Goal: Contribute content: Add original content to the website for others to see

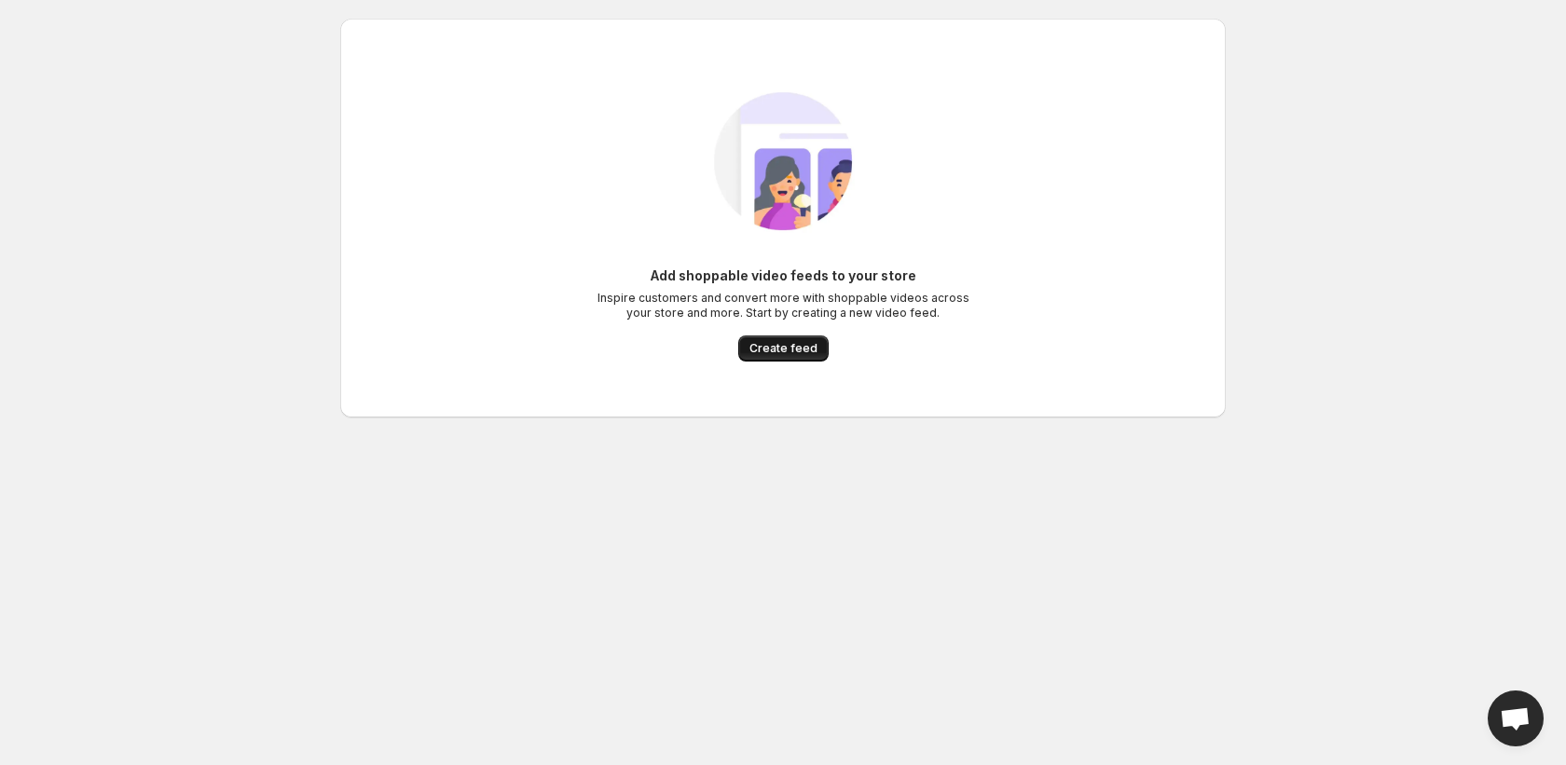
click at [782, 344] on span "Create feed" at bounding box center [783, 348] width 68 height 15
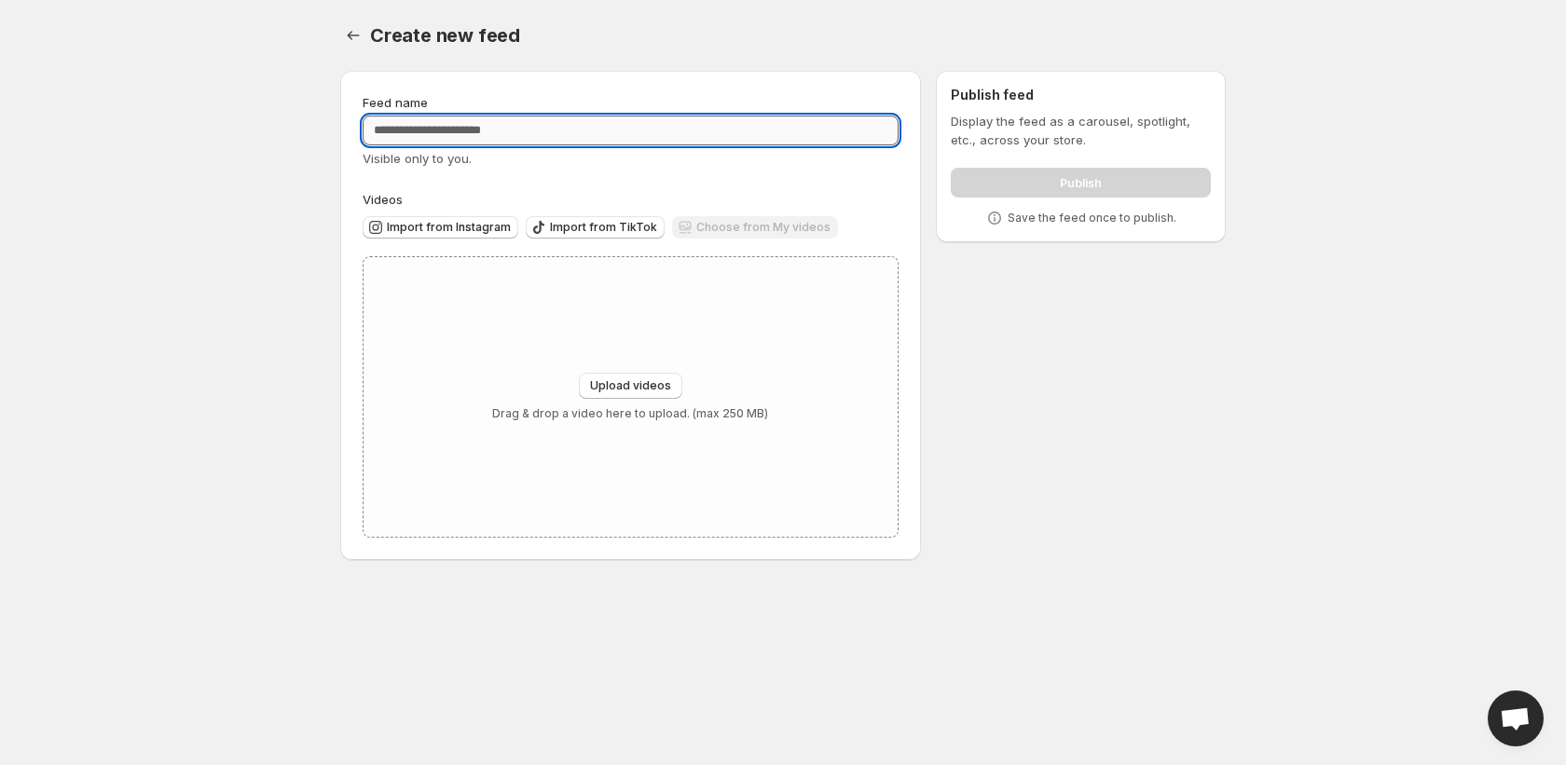
click at [763, 140] on input "Feed name" at bounding box center [631, 131] width 536 height 30
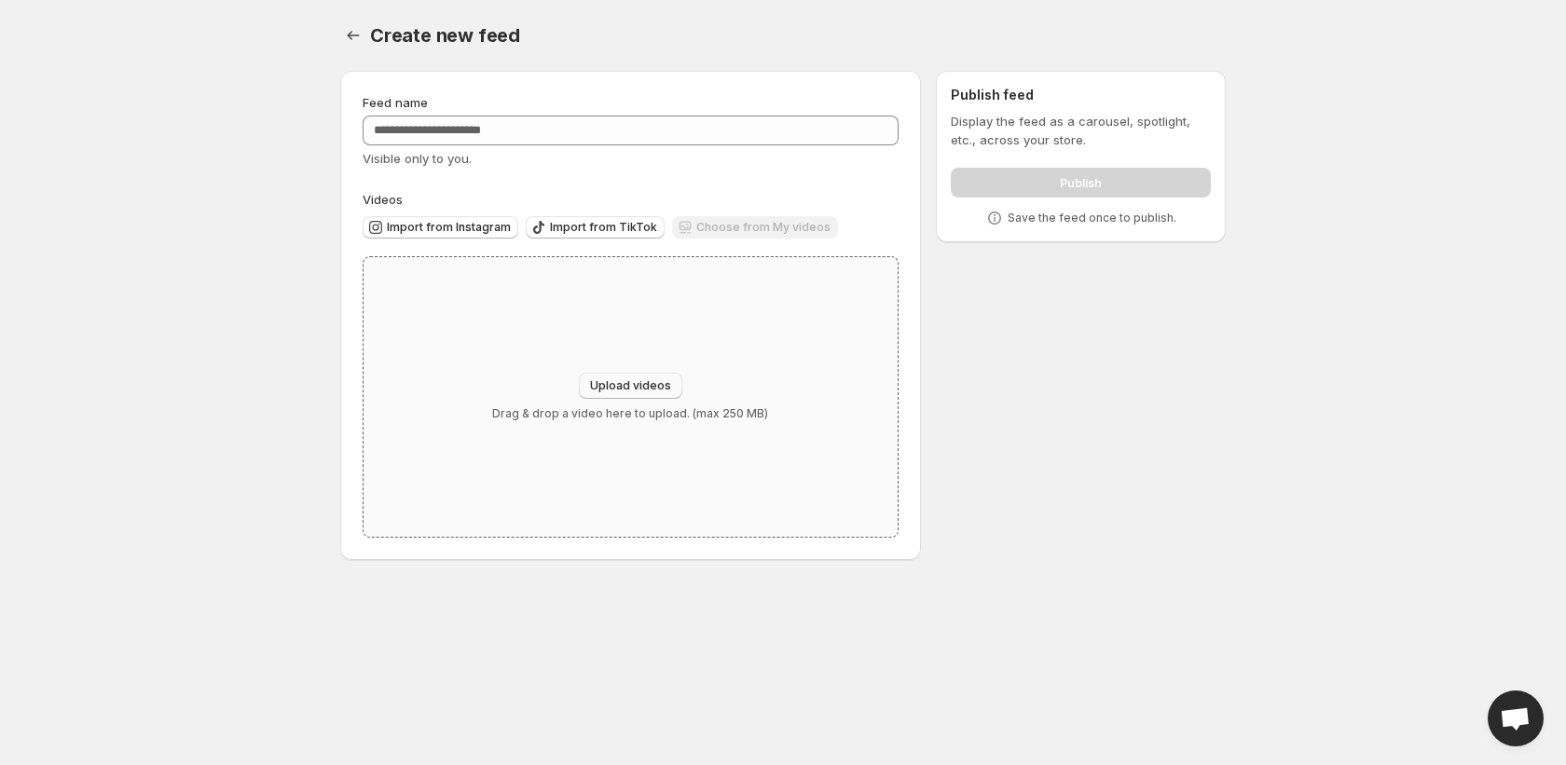
click at [657, 385] on span "Upload videos" at bounding box center [630, 385] width 81 height 15
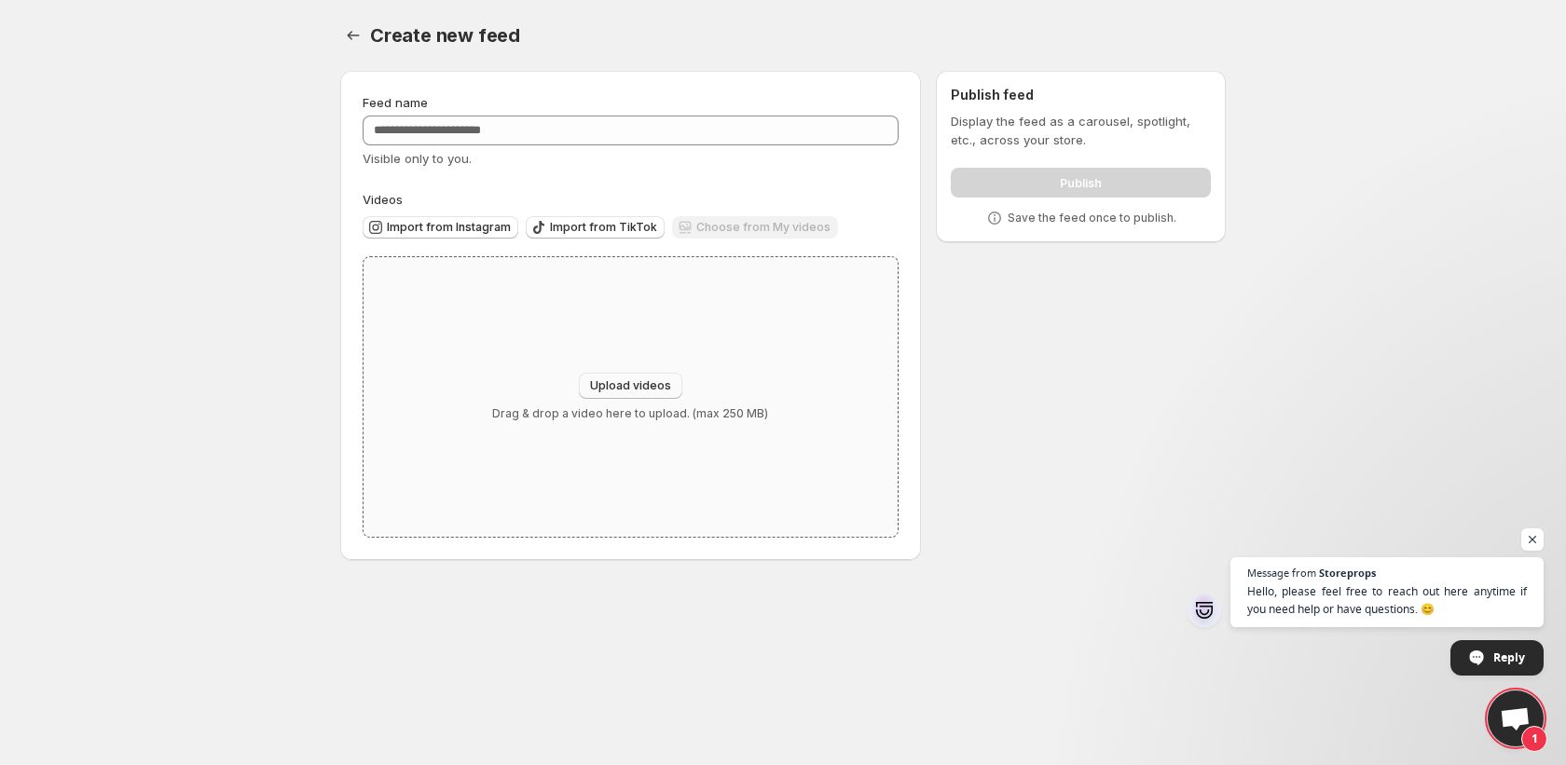
click at [618, 383] on span "Upload videos" at bounding box center [630, 385] width 81 height 15
type input "**********"
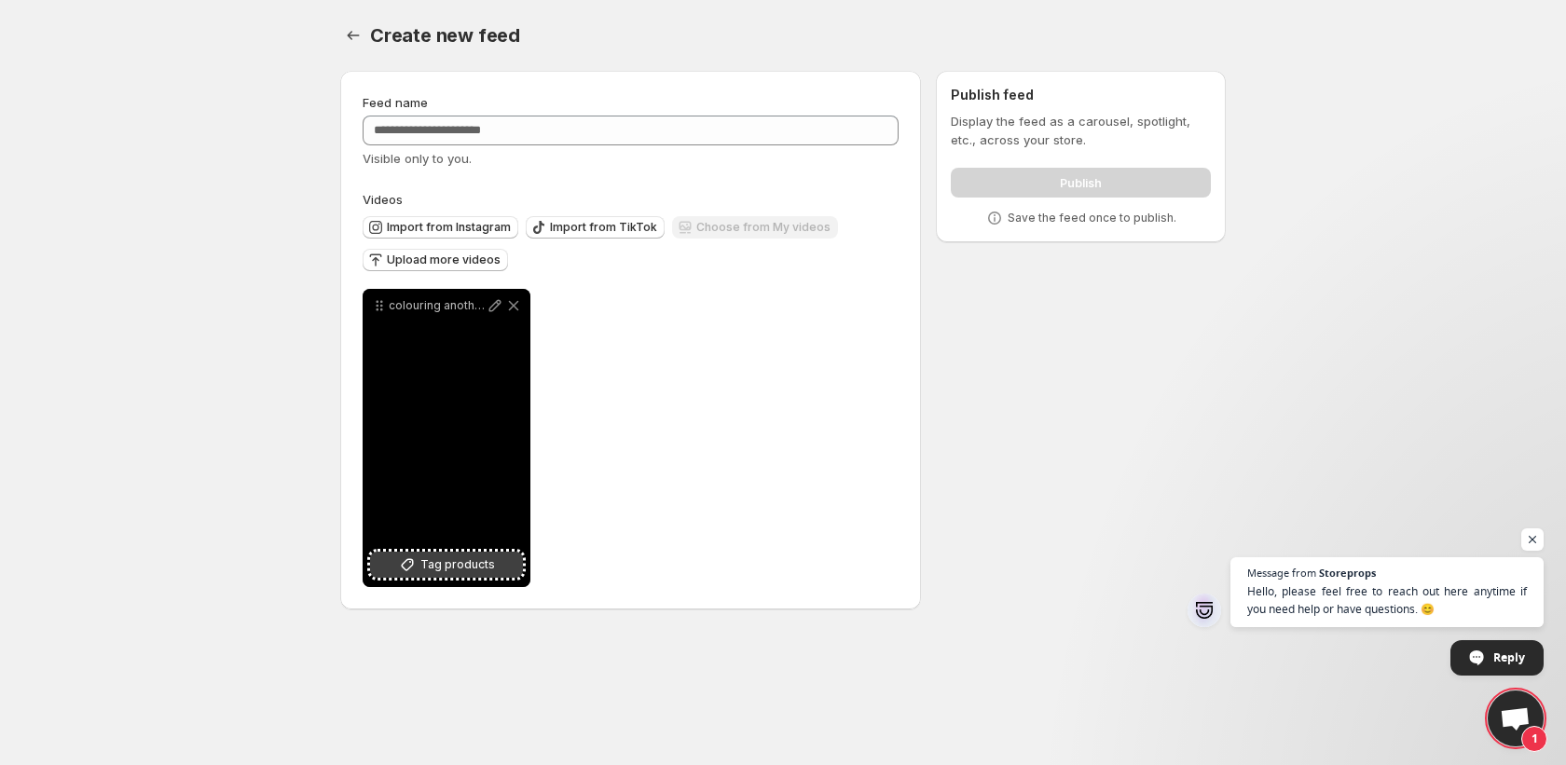
click at [458, 568] on span "Tag products" at bounding box center [457, 565] width 75 height 19
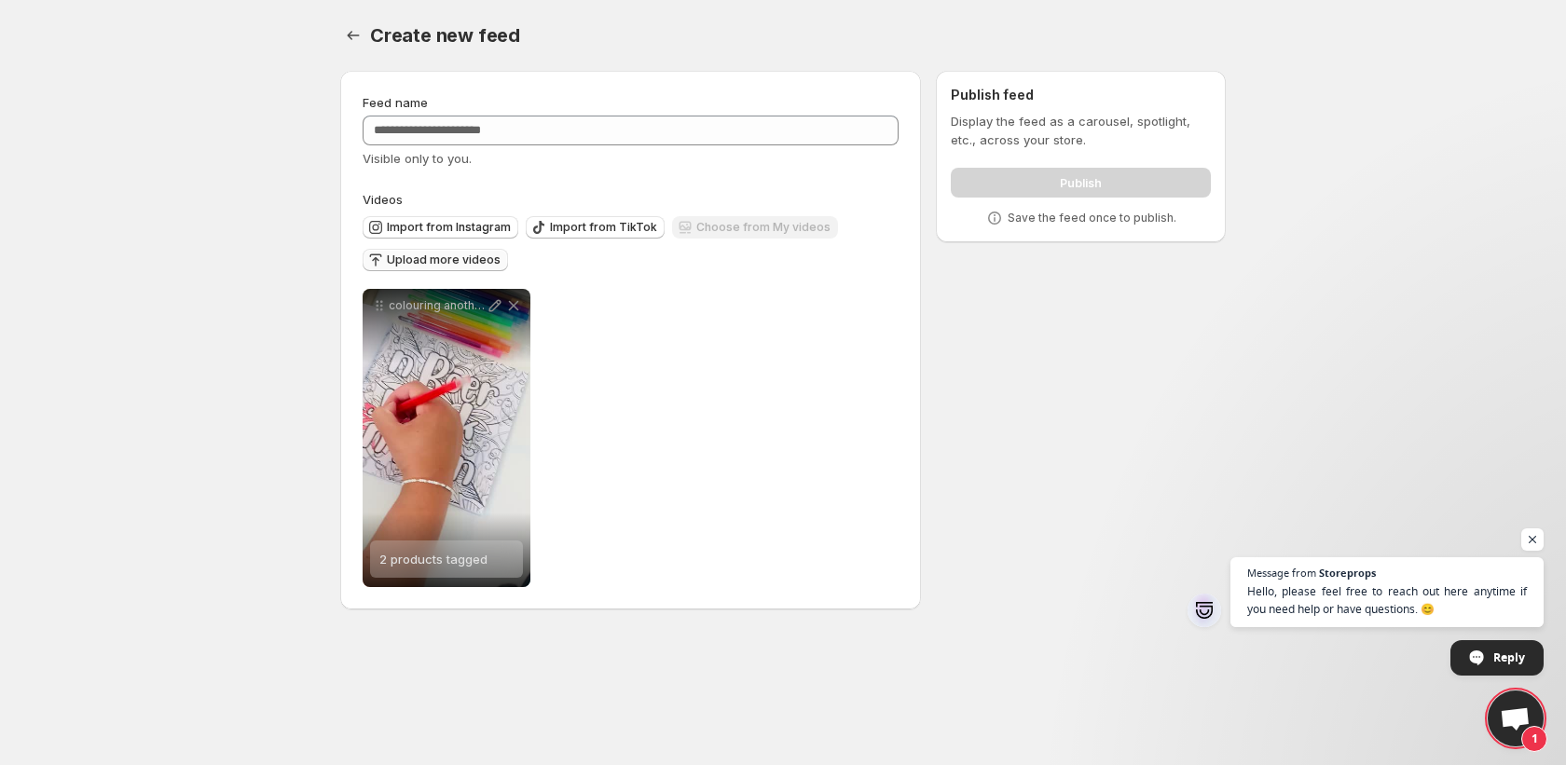
click at [472, 263] on span "Upload more videos" at bounding box center [444, 260] width 114 height 15
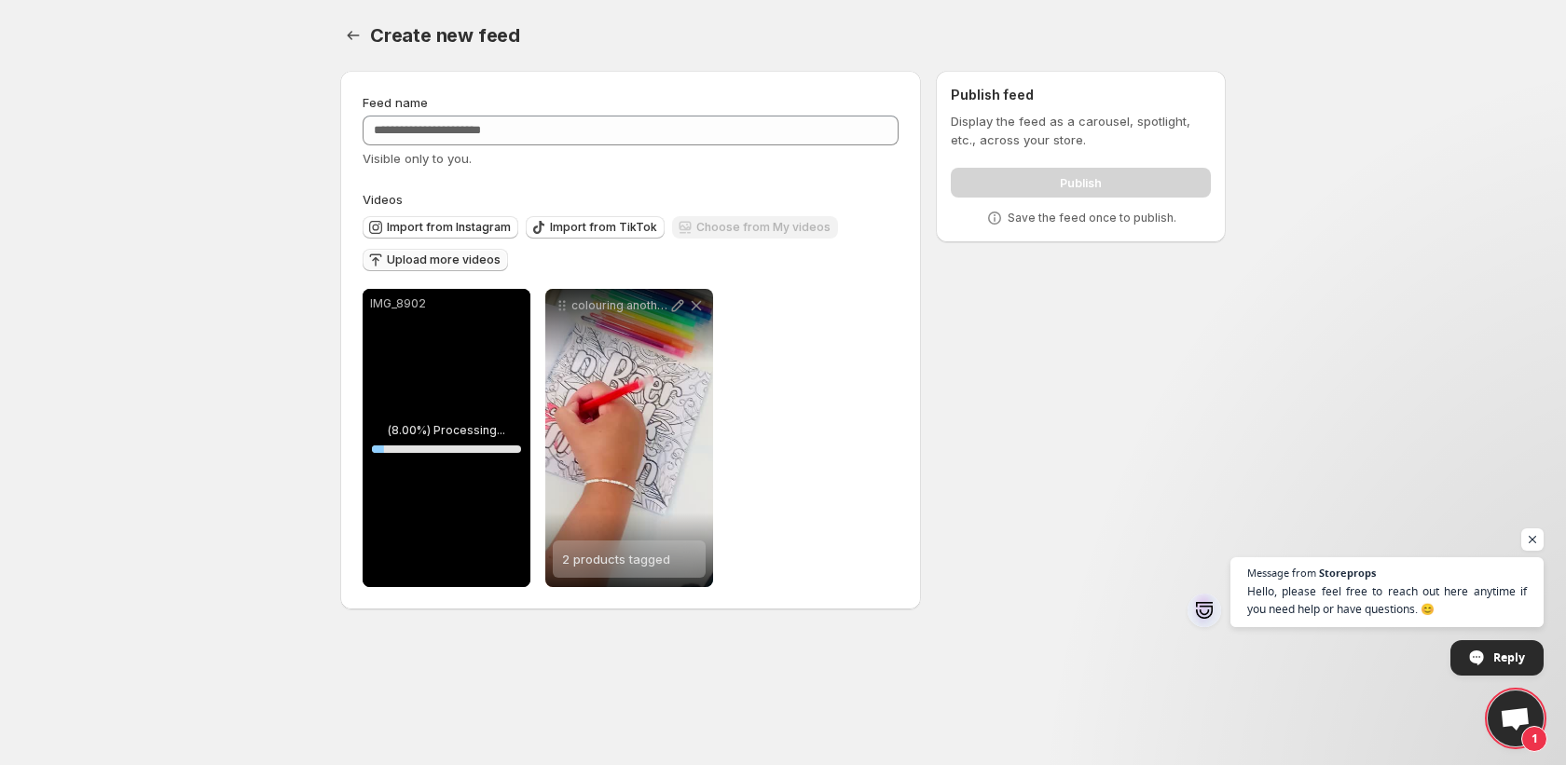
click at [434, 259] on span "Upload more videos" at bounding box center [444, 260] width 114 height 15
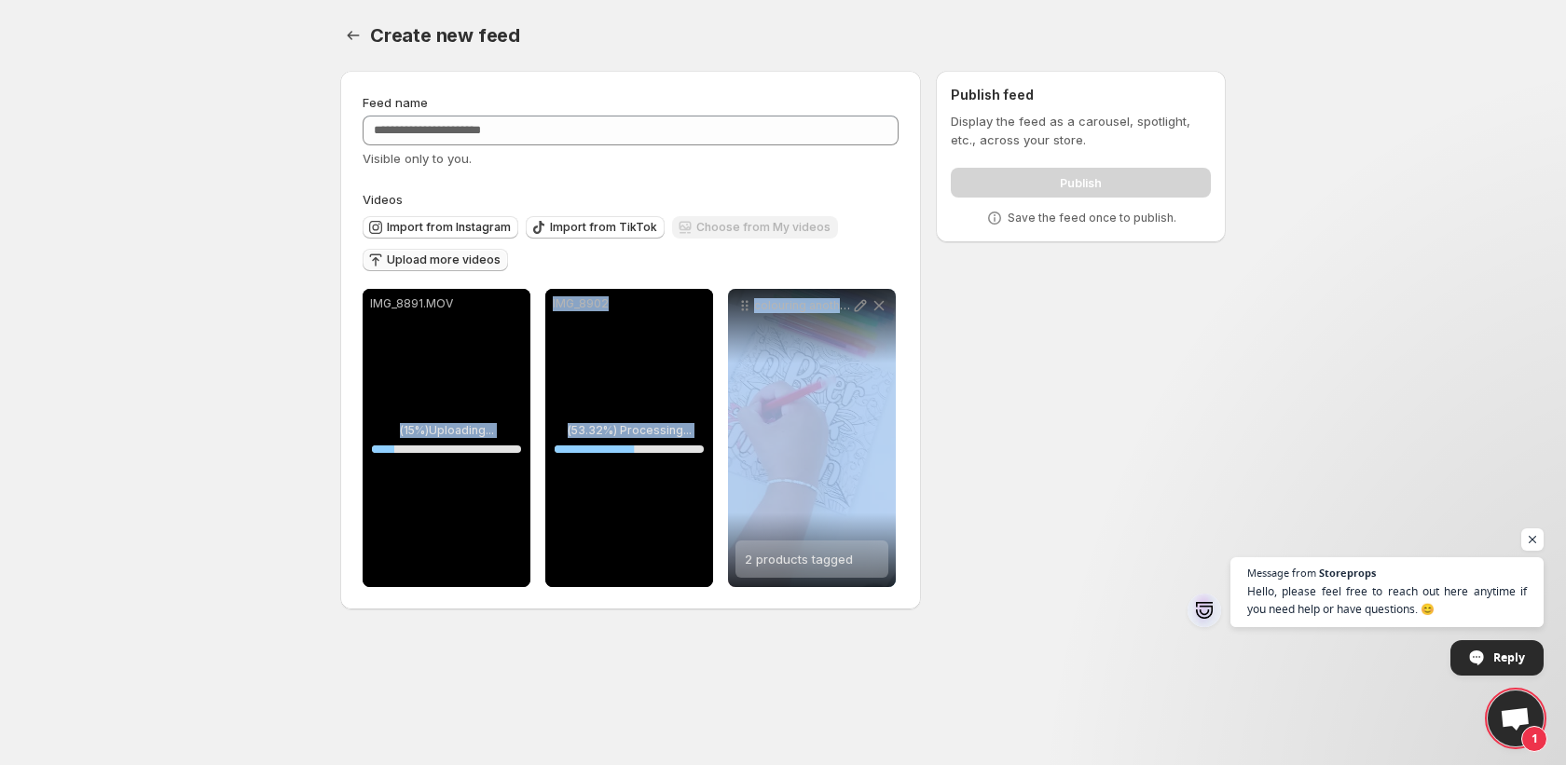
drag, startPoint x: 883, startPoint y: 380, endPoint x: 428, endPoint y: 399, distance: 455.3
click at [428, 399] on div "**********" at bounding box center [629, 438] width 533 height 298
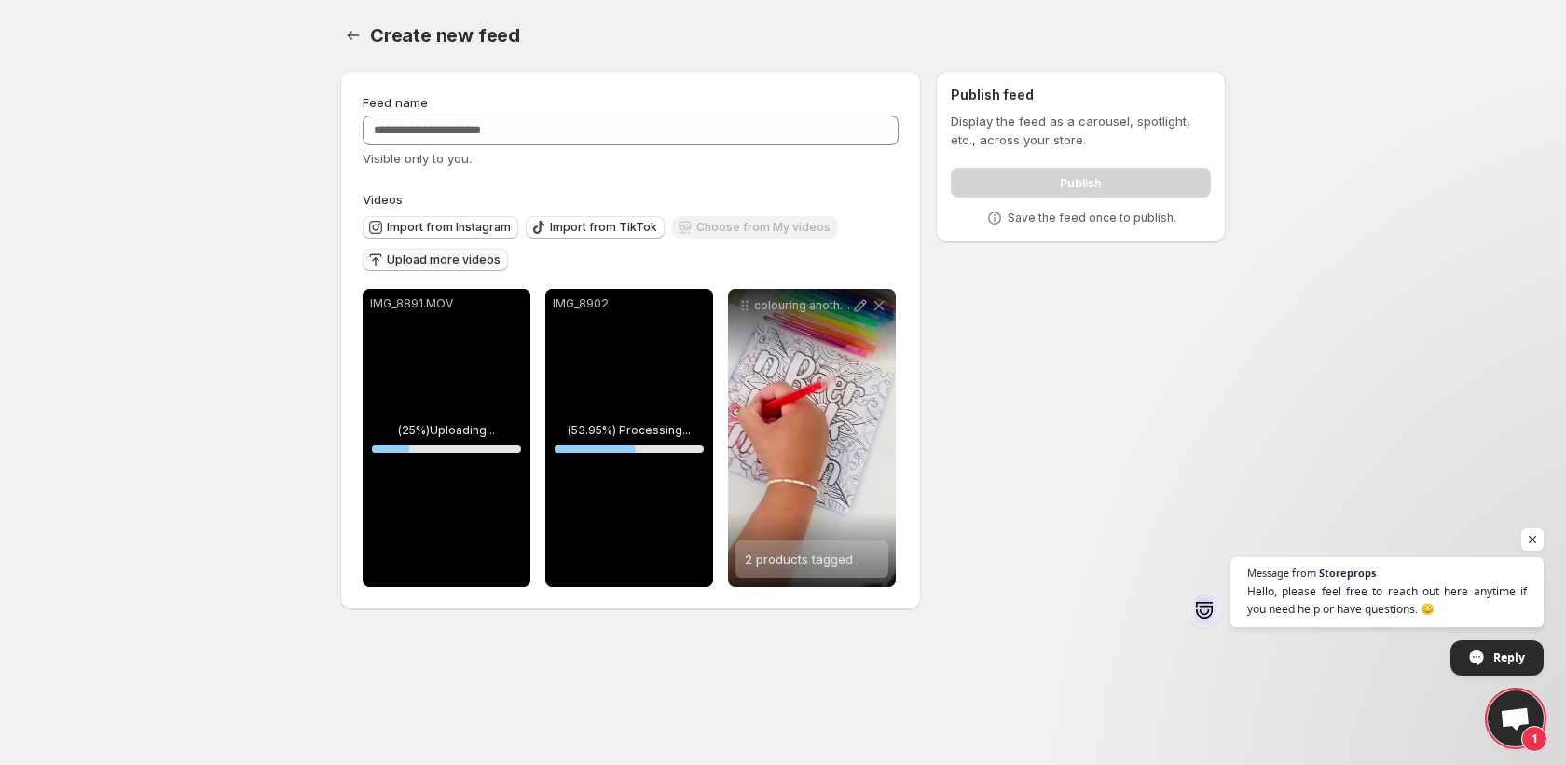
click at [875, 253] on div "Import from Instagram Import from TikTok Choose from My videos Upload more vide…" at bounding box center [626, 241] width 543 height 65
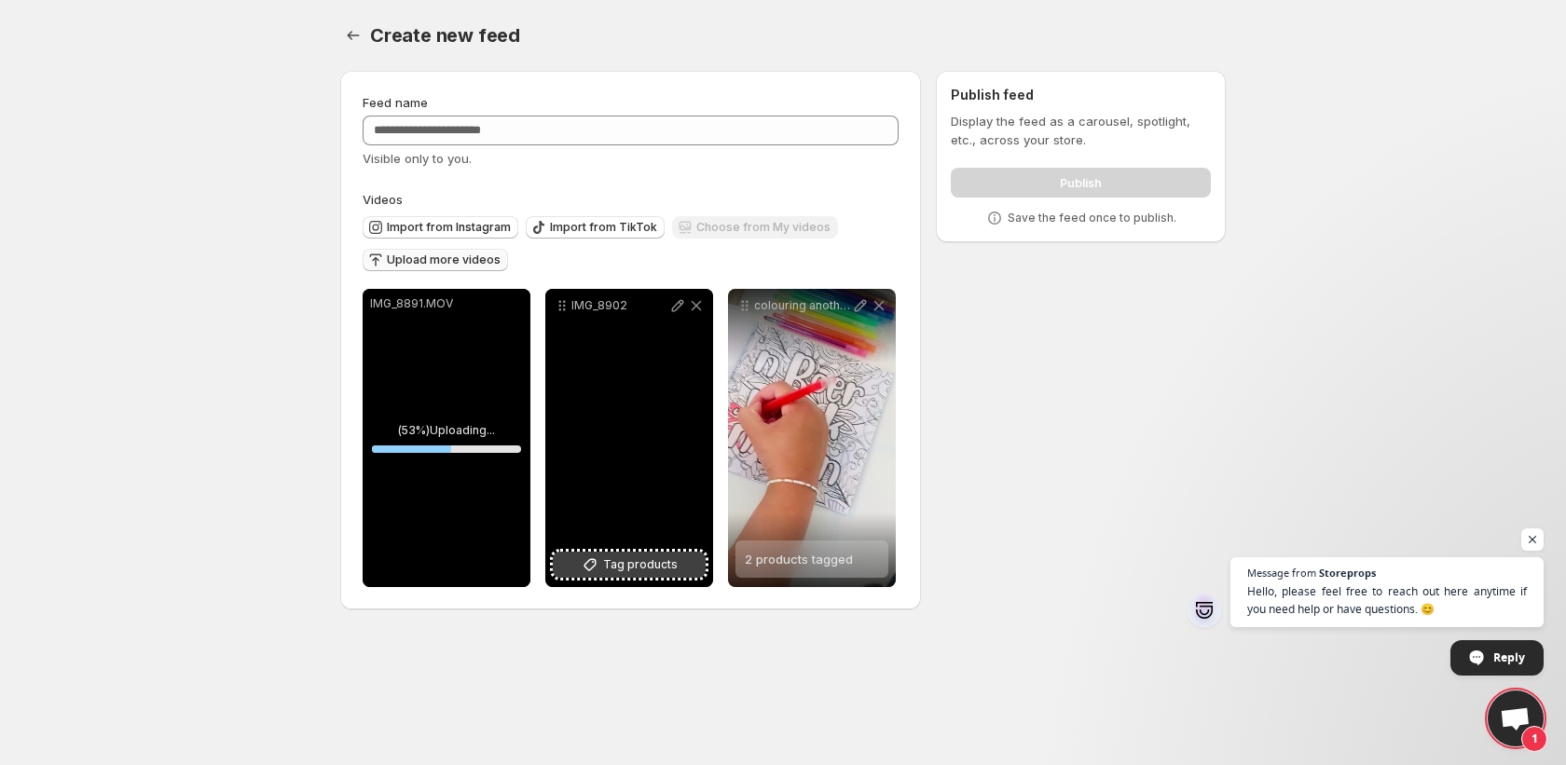
click at [612, 563] on span "Tag products" at bounding box center [640, 565] width 75 height 19
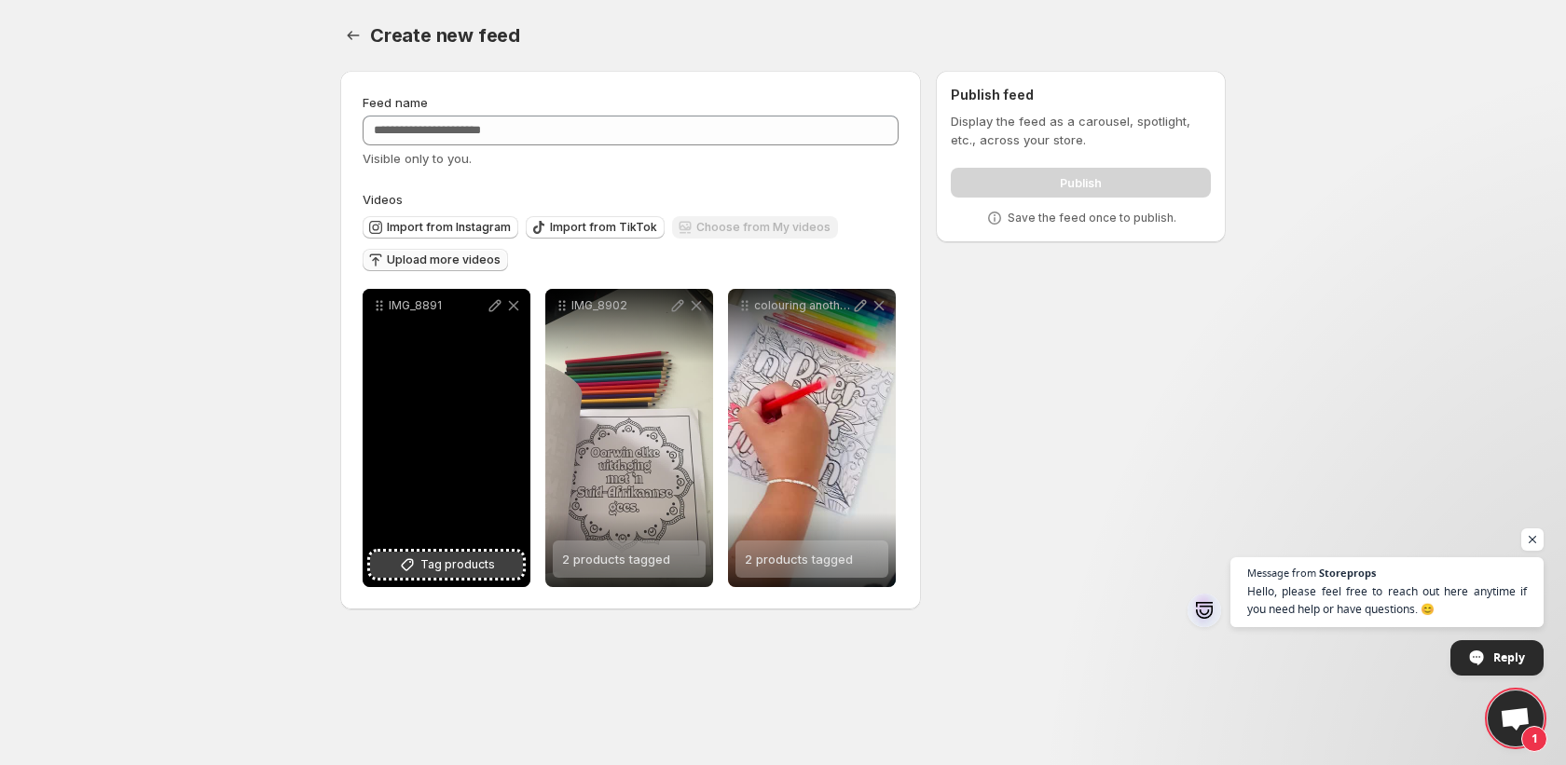
click at [435, 574] on button "Tag products" at bounding box center [446, 565] width 153 height 26
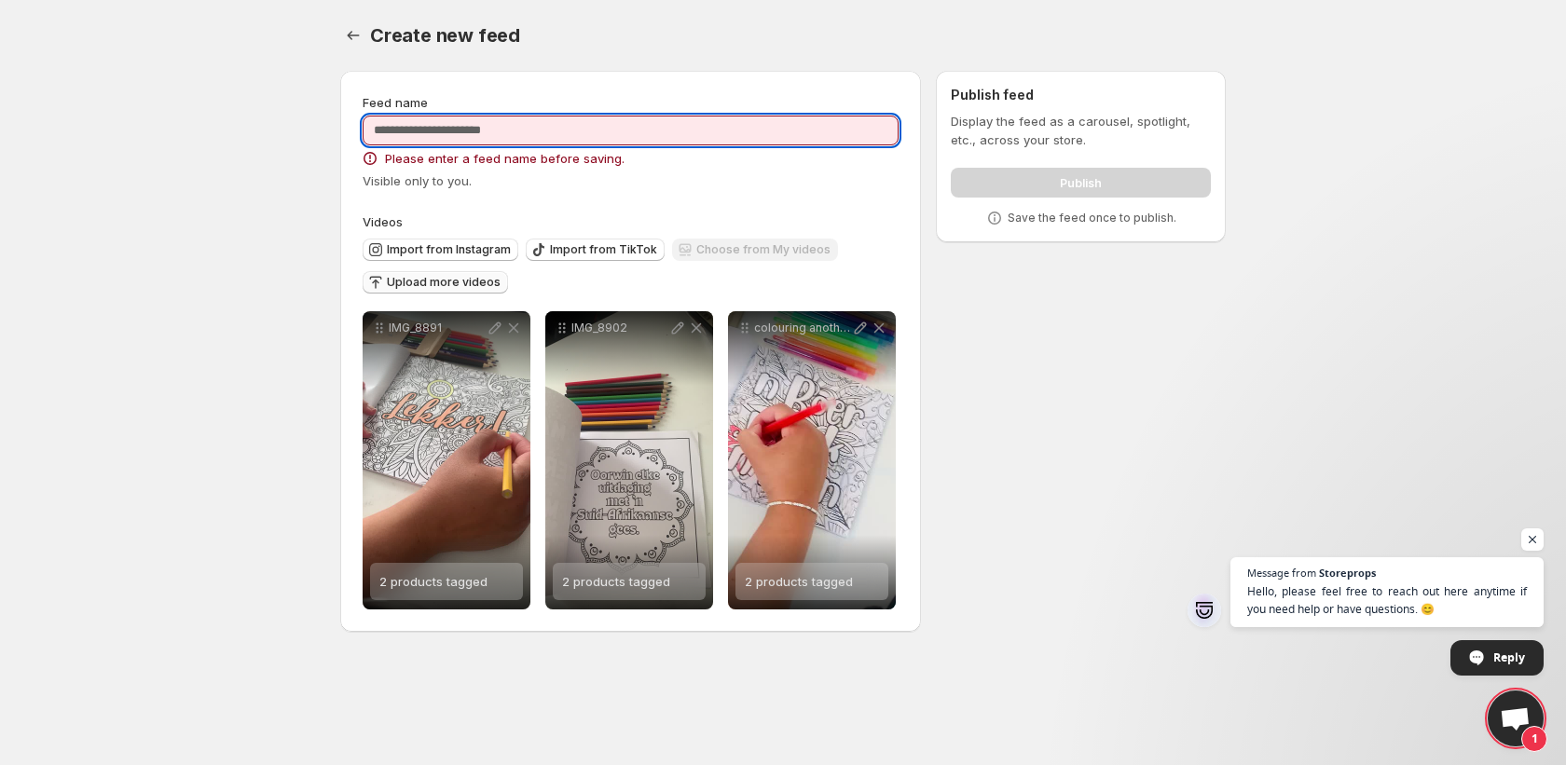
click at [557, 129] on input "Feed name" at bounding box center [631, 131] width 536 height 30
type input "**********"
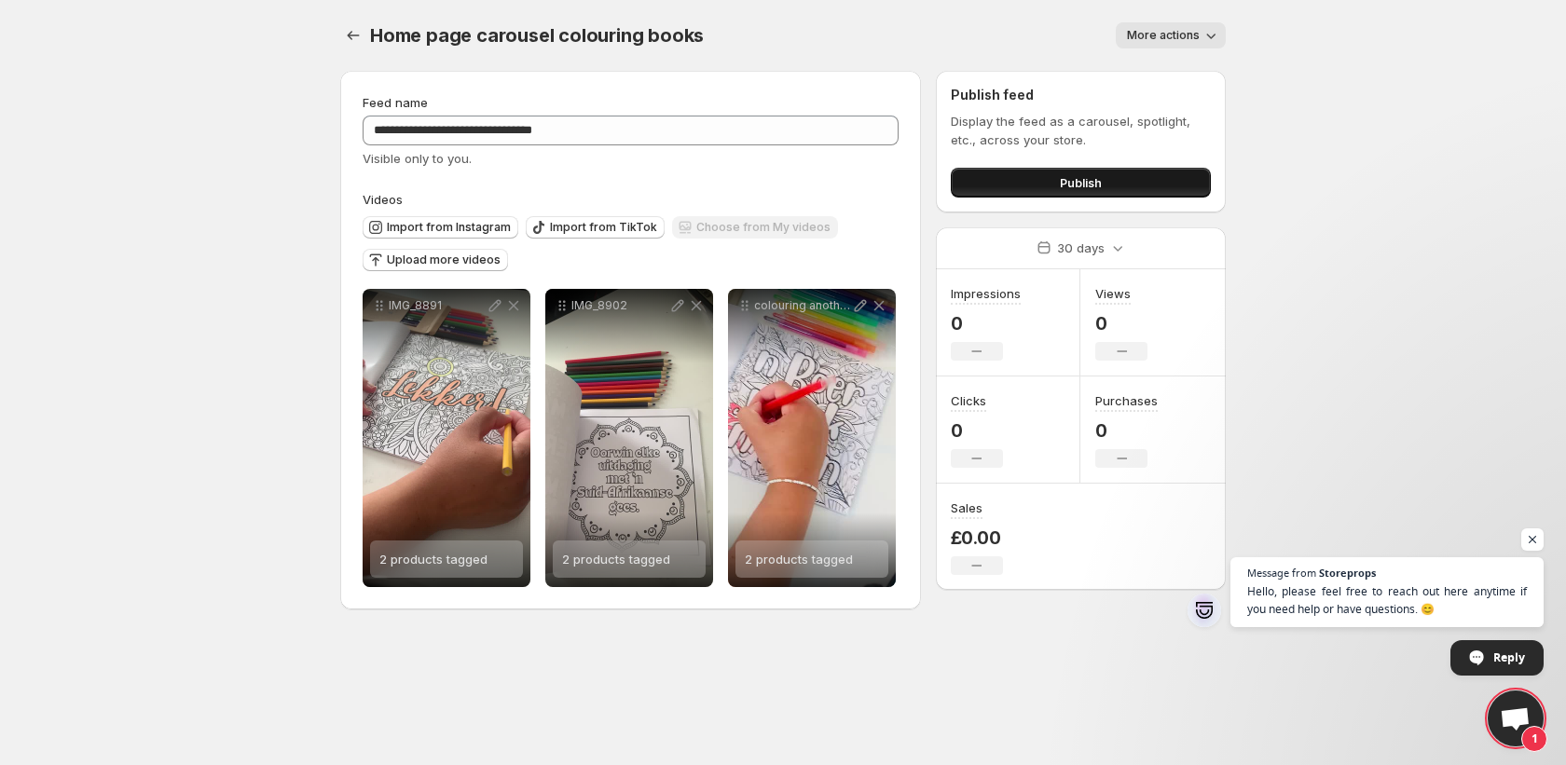
click at [1174, 181] on button "Publish" at bounding box center [1081, 183] width 260 height 30
click at [1028, 193] on button "Publish" at bounding box center [1081, 183] width 260 height 30
